Goal: Task Accomplishment & Management: Complete application form

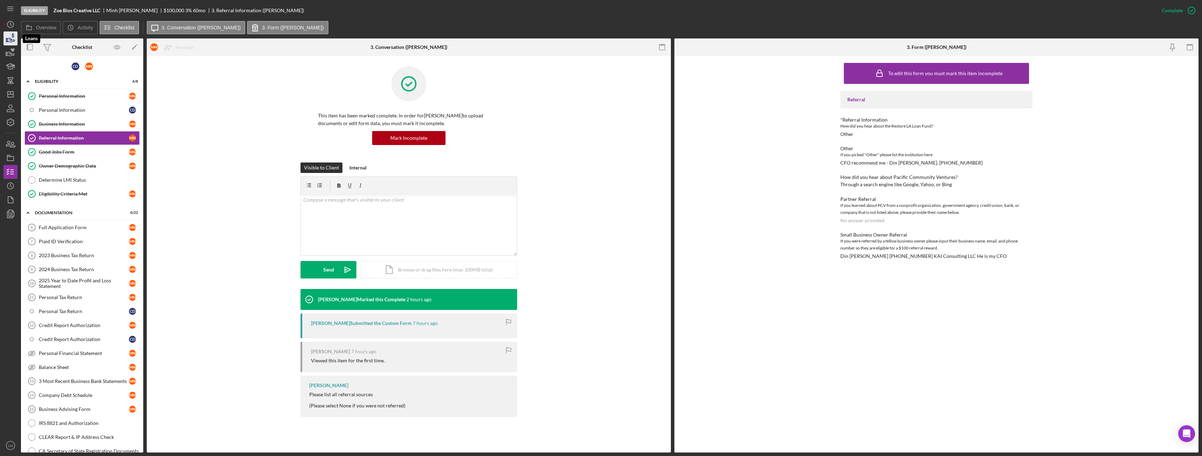
click at [9, 40] on icon "button" at bounding box center [10, 38] width 17 height 17
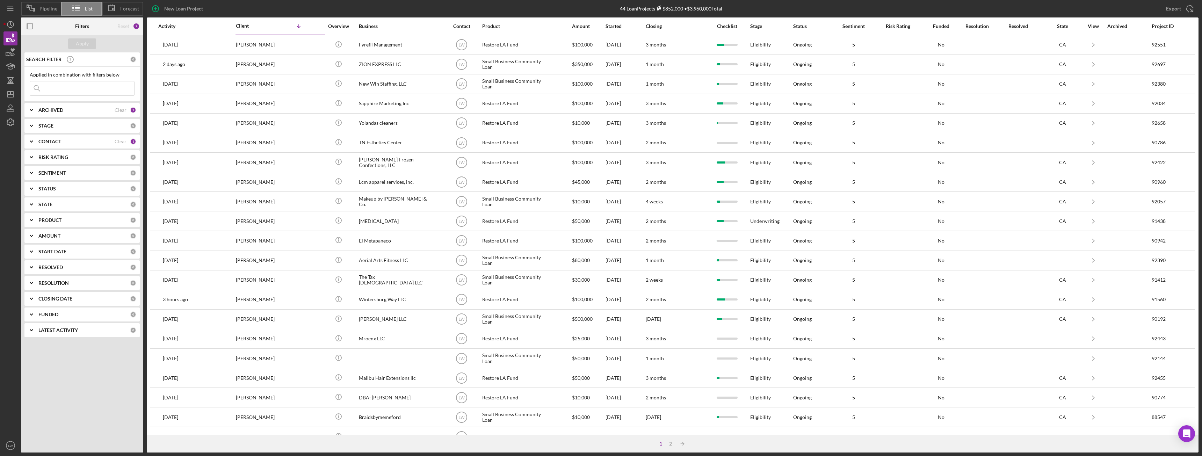
click at [63, 110] on b "ARCHIVED" at bounding box center [50, 110] width 25 height 6
click at [51, 105] on div "ARCHIVED Clear 1" at bounding box center [87, 110] width 98 height 14
click at [67, 144] on div "CONTACT" at bounding box center [76, 142] width 76 height 6
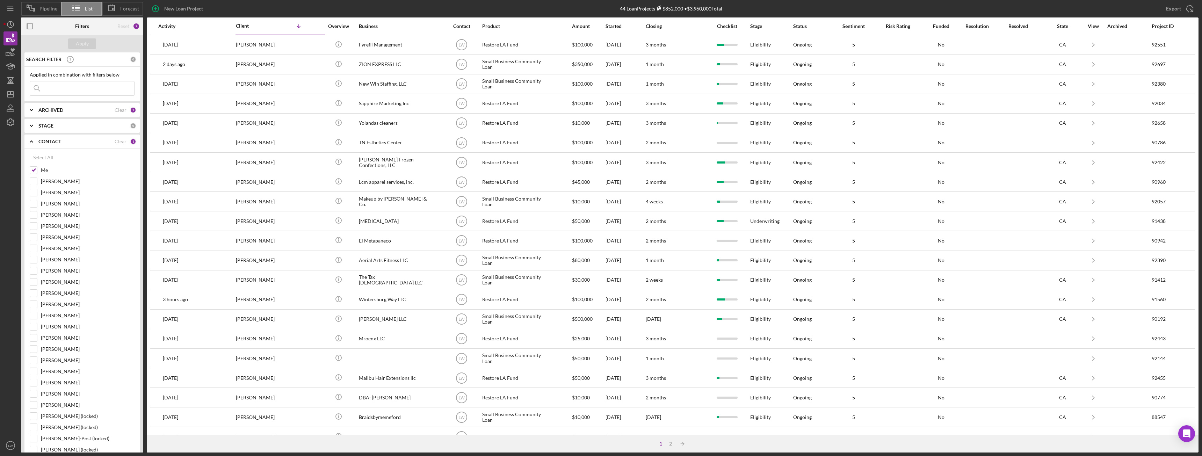
click at [63, 142] on div "CONTACT" at bounding box center [76, 142] width 76 height 6
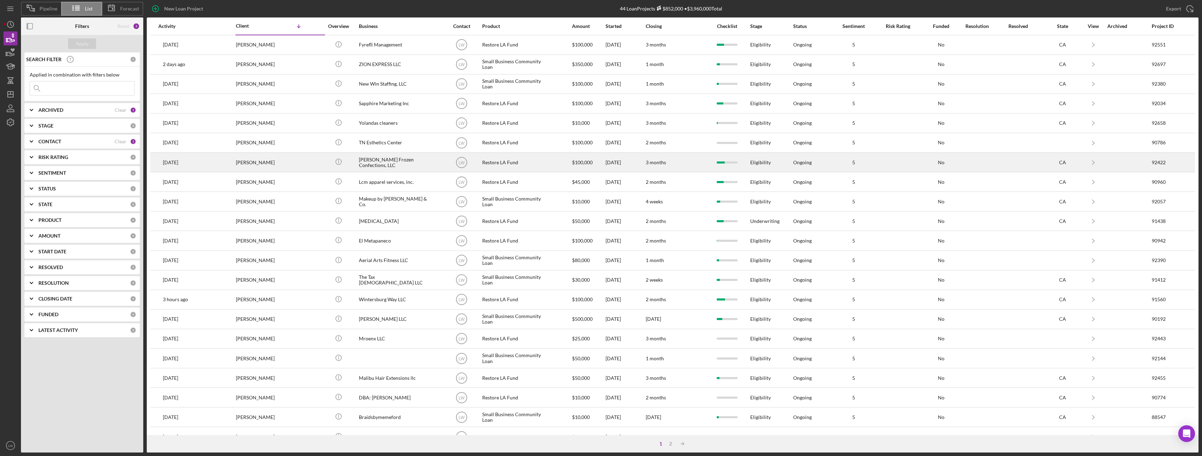
click at [310, 167] on td "[PERSON_NAME]" at bounding box center [280, 163] width 90 height 20
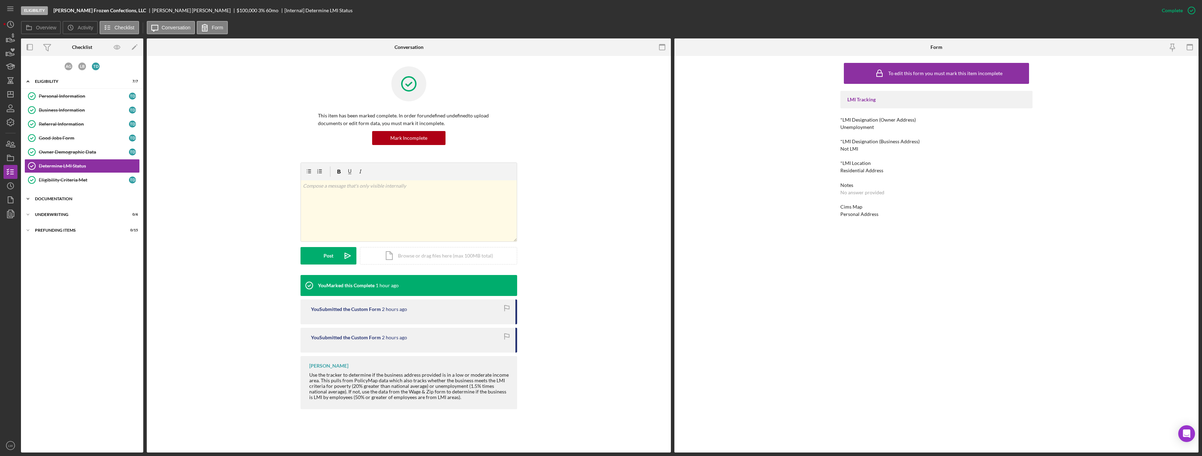
click at [67, 197] on div "Documentation" at bounding box center [85, 199] width 100 height 4
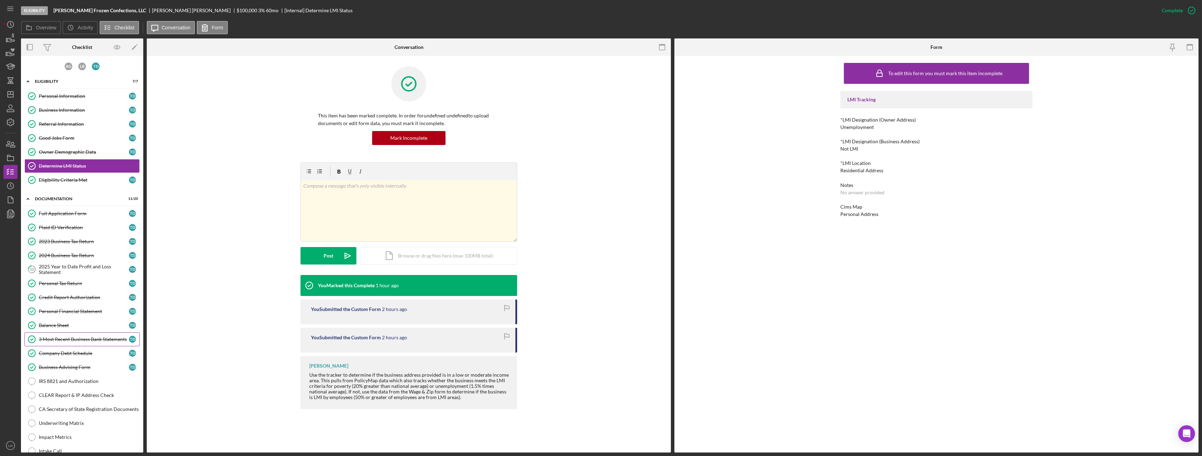
click at [81, 337] on div "3 Most Recent Business Bank Statements" at bounding box center [84, 339] width 90 height 6
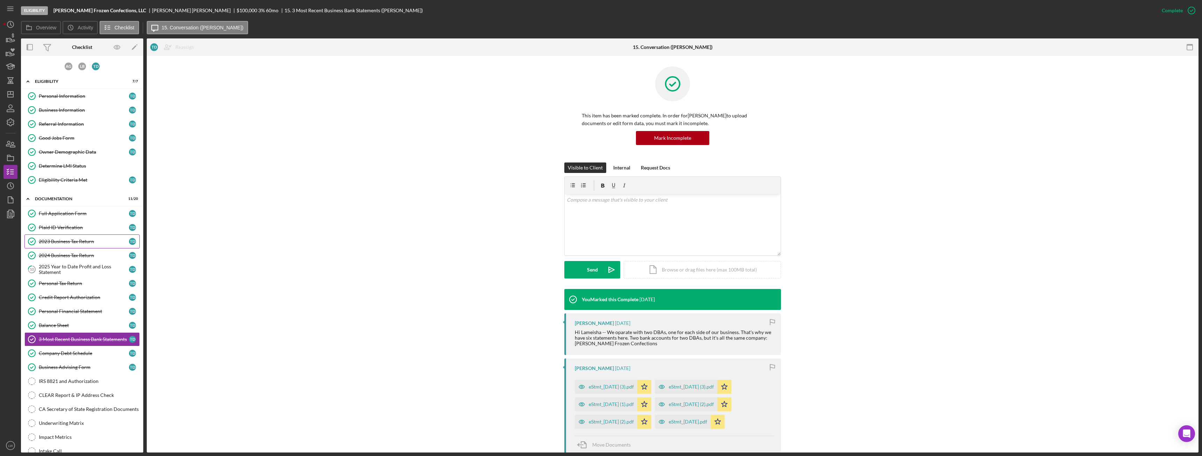
click at [60, 242] on div "2023 Business Tax Return" at bounding box center [84, 242] width 90 height 6
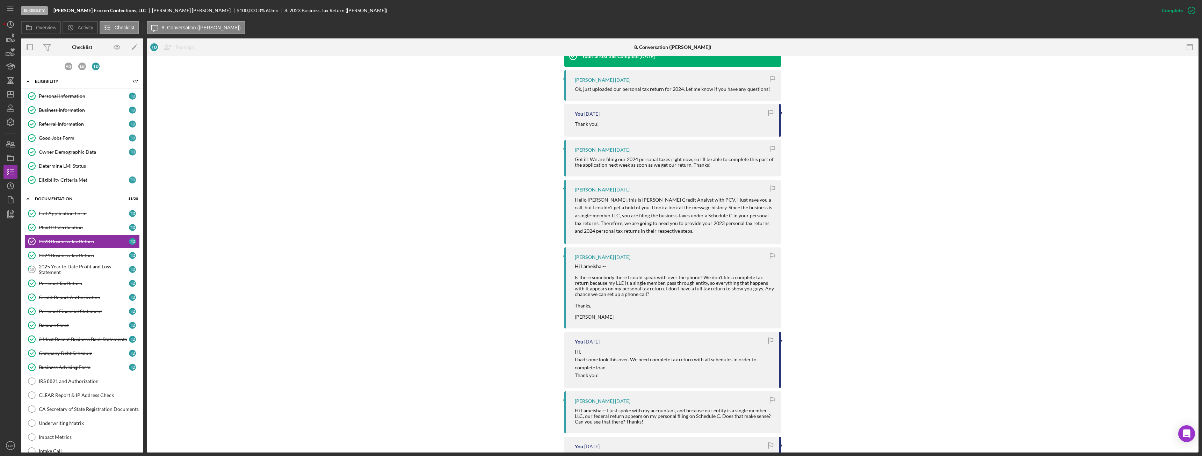
scroll to position [245, 0]
click at [68, 282] on div "Personal Tax Return" at bounding box center [84, 283] width 90 height 6
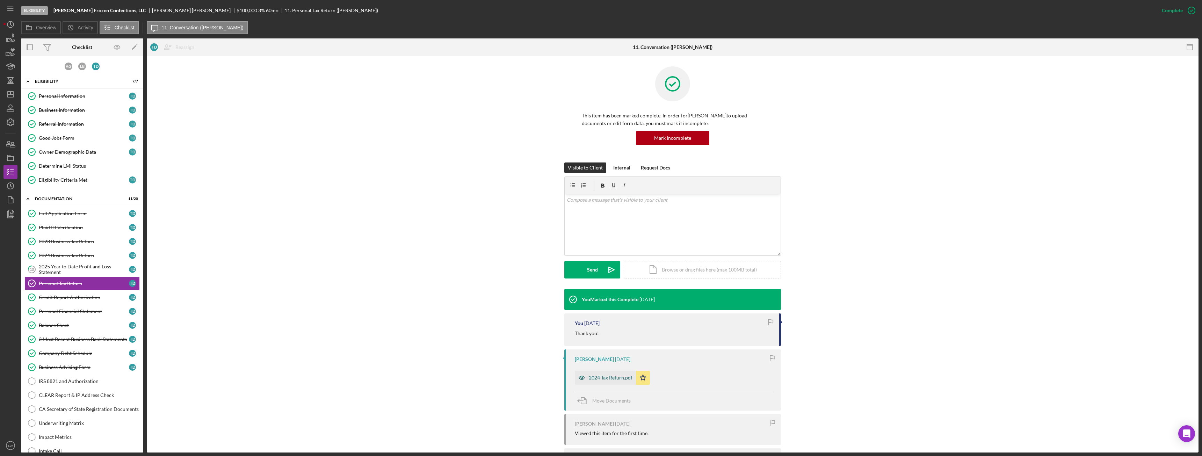
click at [616, 376] on div "2024 Tax Return.pdf" at bounding box center [611, 378] width 44 height 6
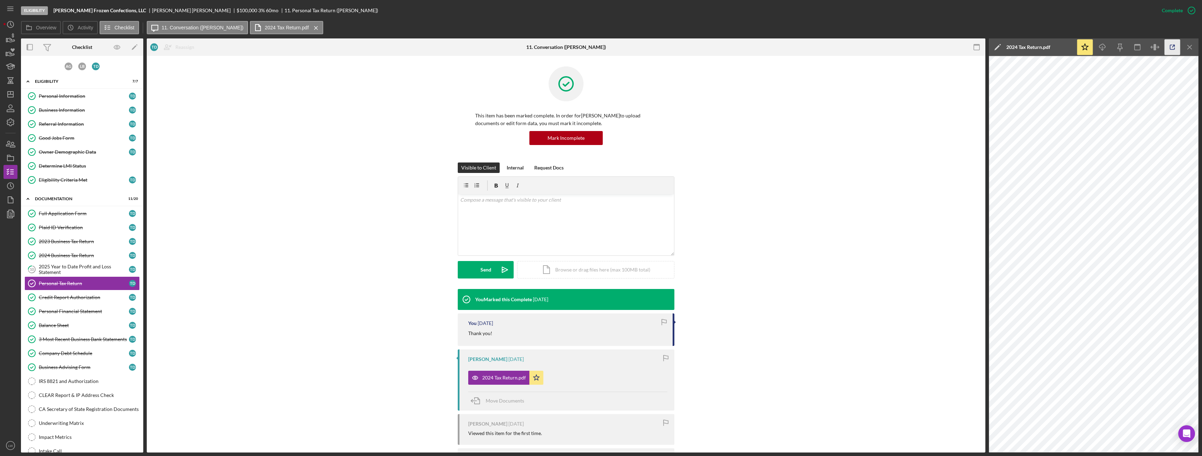
click at [1168, 49] on icon "button" at bounding box center [1172, 47] width 16 height 16
click at [59, 95] on div "Personal Information" at bounding box center [84, 96] width 90 height 6
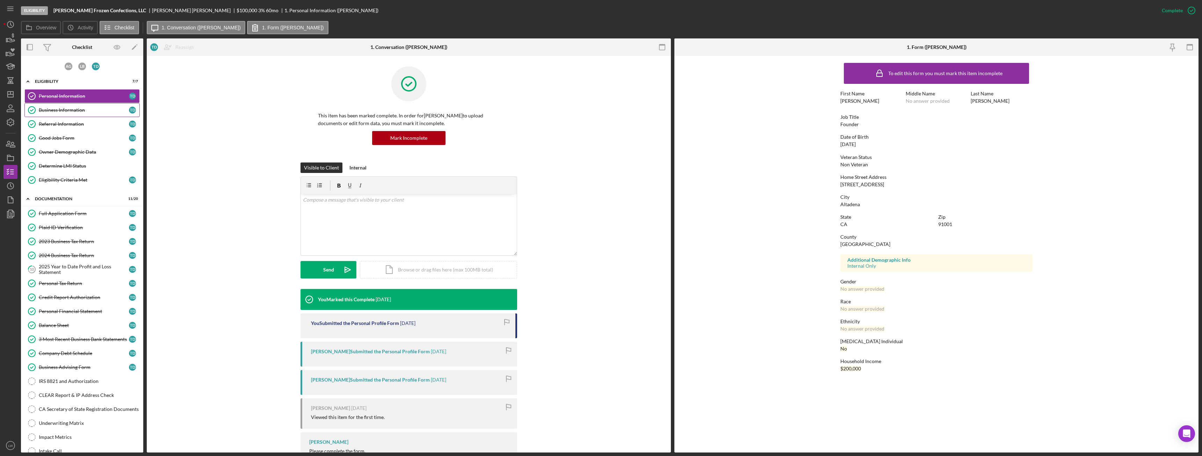
click at [66, 109] on div "Business Information" at bounding box center [84, 110] width 90 height 6
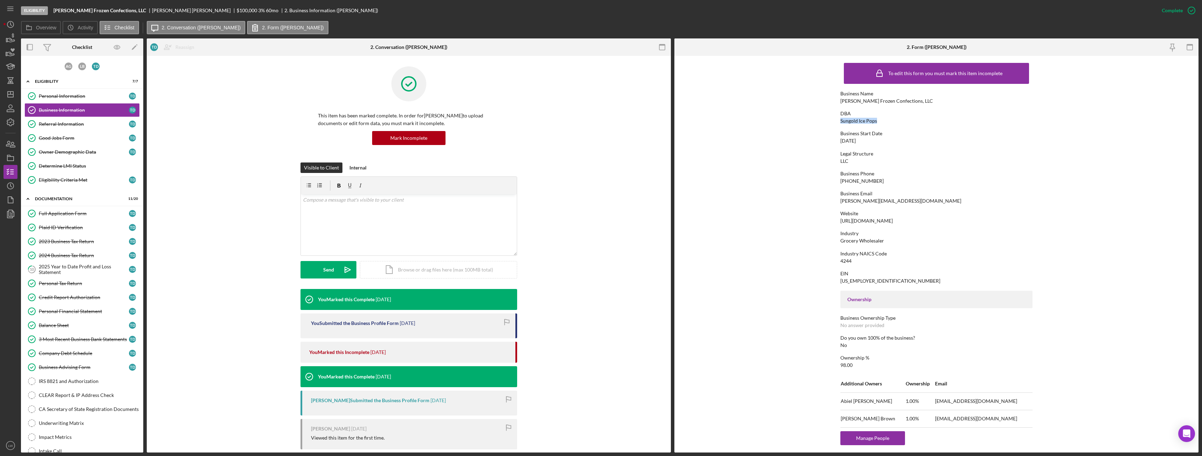
drag, startPoint x: 839, startPoint y: 121, endPoint x: 894, endPoint y: 120, distance: 55.2
click at [893, 119] on form "To edit this form you must mark this item incomplete Business Name [PERSON_NAME…" at bounding box center [936, 254] width 524 height 396
click at [1013, 188] on div "To edit this form you must mark this item incomplete Business Name [PERSON_NAME…" at bounding box center [936, 367] width 192 height 617
click at [862, 122] on div "Sungold Ice Pops" at bounding box center [858, 121] width 37 height 6
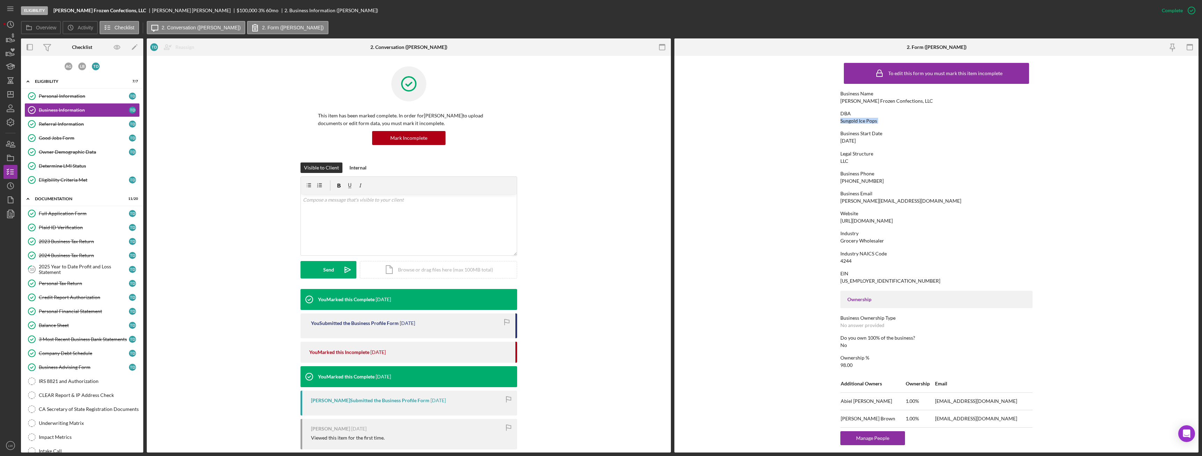
click at [862, 122] on div "Sungold Ice Pops" at bounding box center [858, 121] width 37 height 6
click at [86, 9] on b "[PERSON_NAME] Frozen Confections, LLC" at bounding box center [99, 11] width 93 height 6
copy b "[PERSON_NAME] Frozen Confections, LLC"
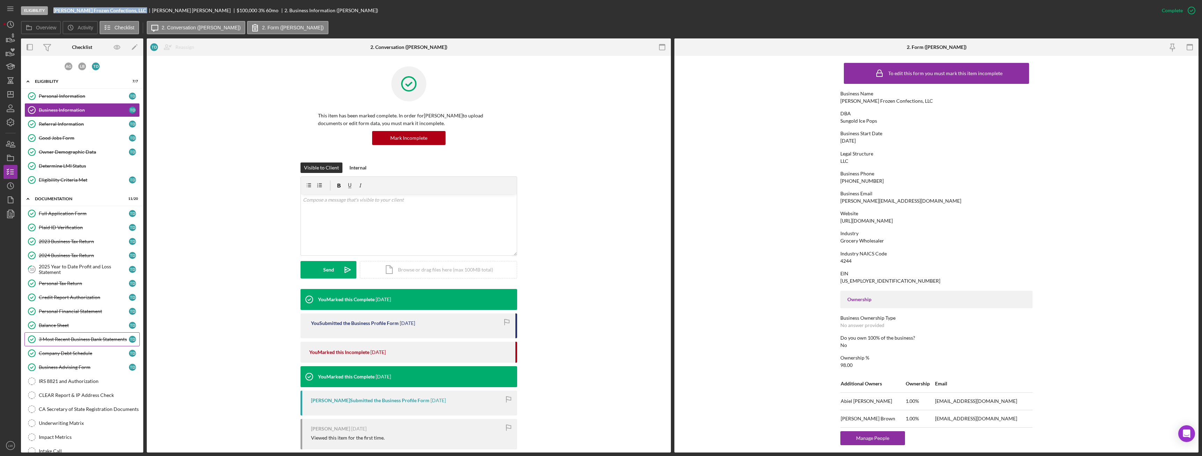
click at [81, 338] on div "3 Most Recent Business Bank Statements" at bounding box center [84, 339] width 90 height 6
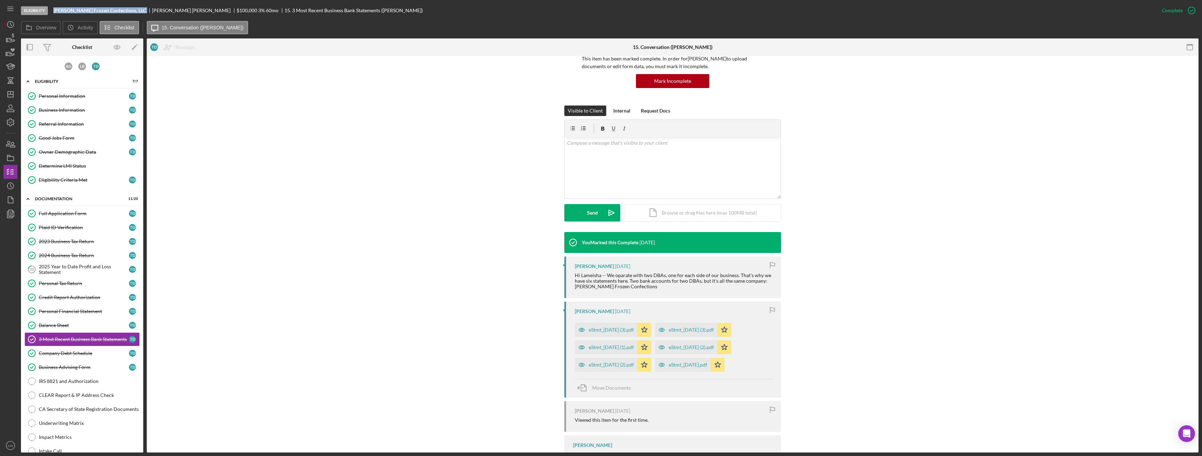
scroll to position [101, 0]
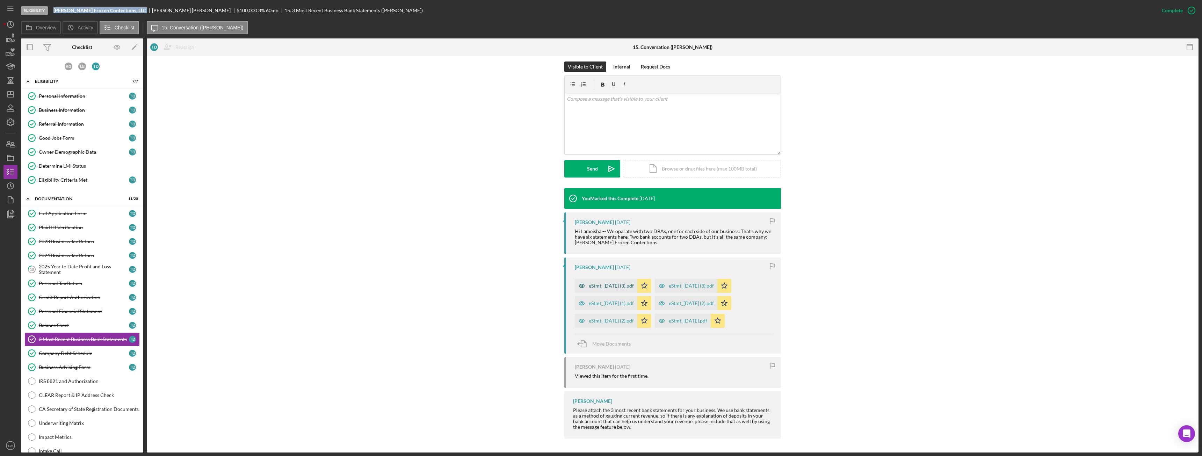
click at [628, 286] on div "eStmt_[DATE] (3).pdf" at bounding box center [611, 286] width 45 height 6
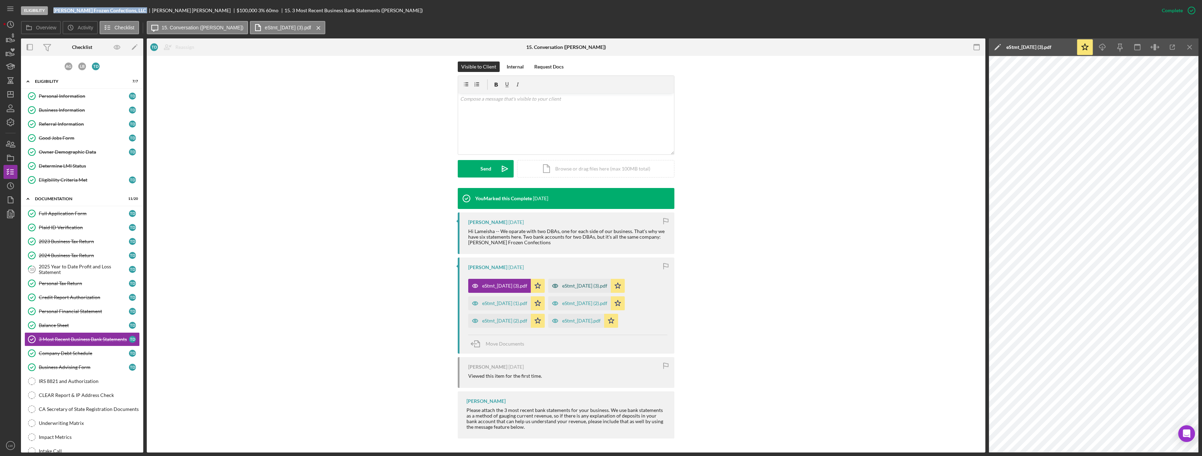
click at [590, 286] on div "eStmt_[DATE] (3).pdf" at bounding box center [584, 286] width 45 height 6
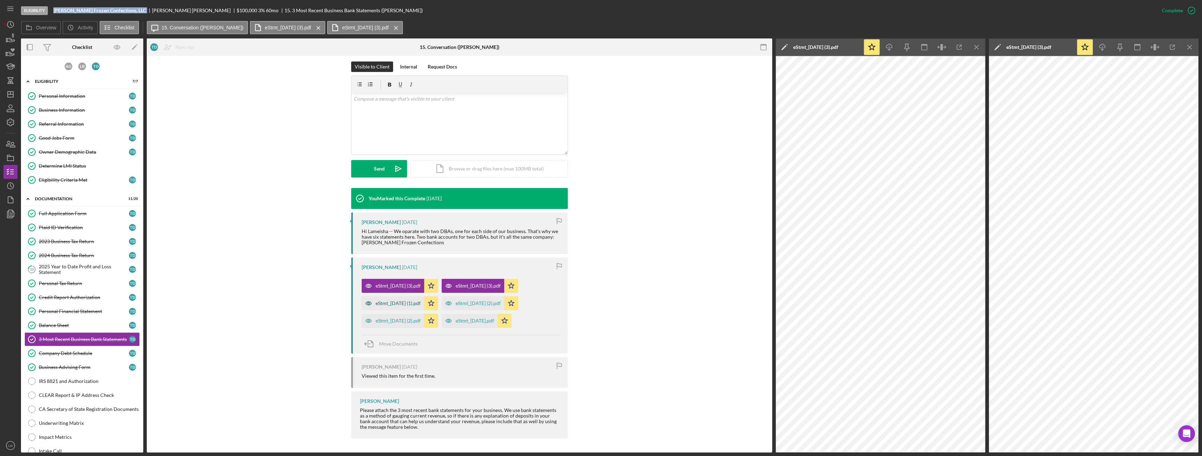
click at [386, 302] on div "eStmt_[DATE] (1).pdf" at bounding box center [398, 303] width 45 height 6
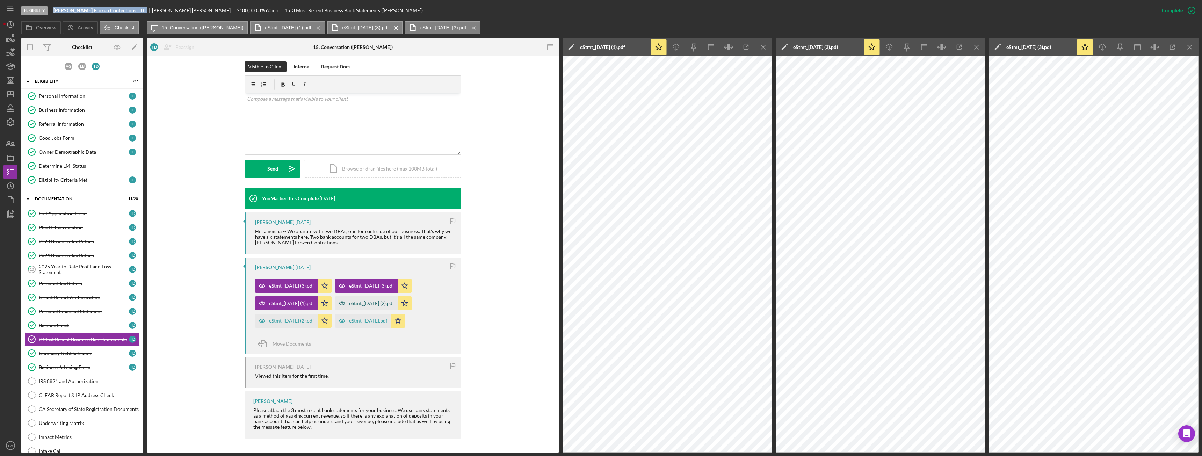
click at [366, 304] on div "eStmt_[DATE] (2).pdf" at bounding box center [371, 303] width 45 height 6
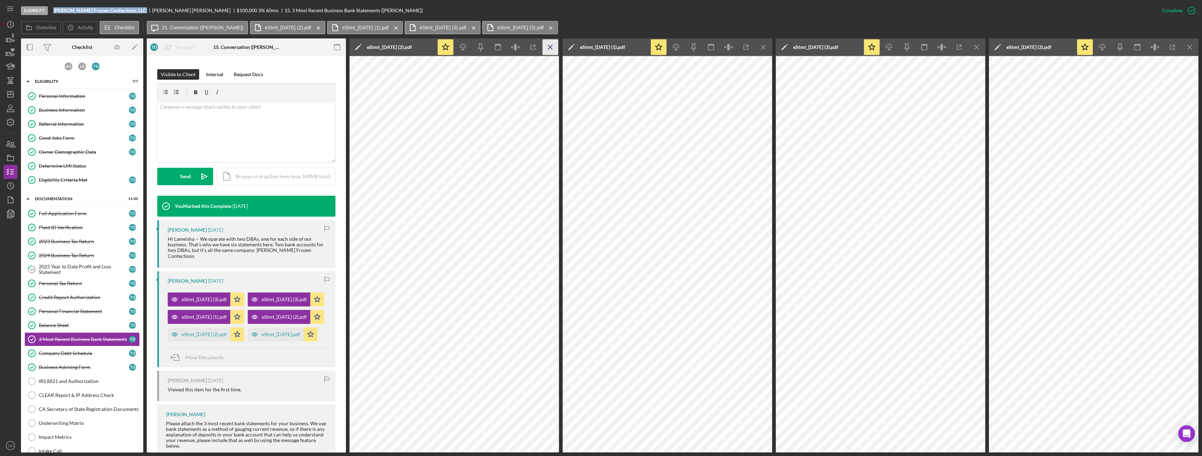
click at [548, 48] on icon "Icon/Menu Close" at bounding box center [550, 47] width 16 height 16
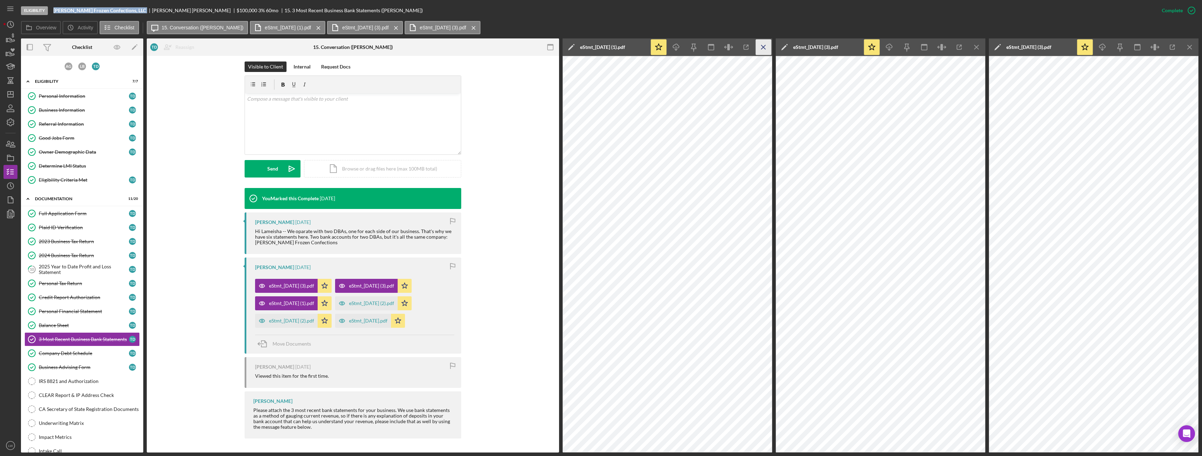
click at [765, 48] on icon "Icon/Menu Close" at bounding box center [764, 47] width 16 height 16
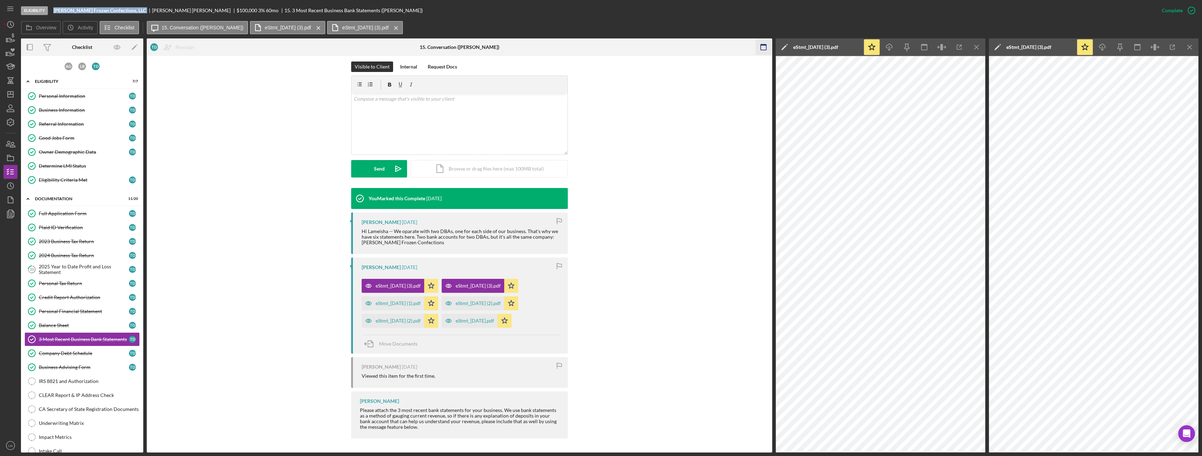
click at [977, 48] on line "button" at bounding box center [976, 47] width 4 height 4
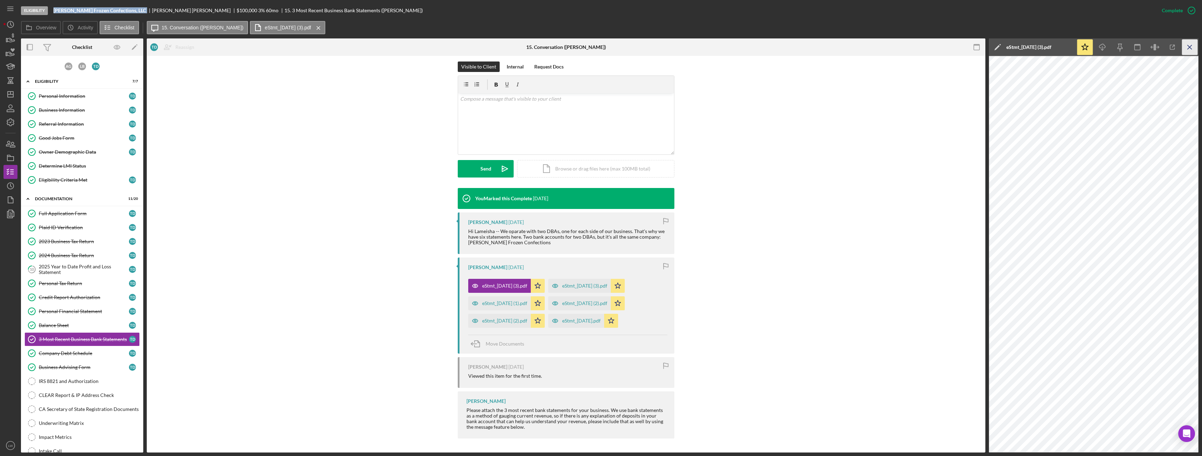
click at [1195, 48] on icon "Icon/Menu Close" at bounding box center [1190, 47] width 16 height 16
